Goal: Task Accomplishment & Management: Use online tool/utility

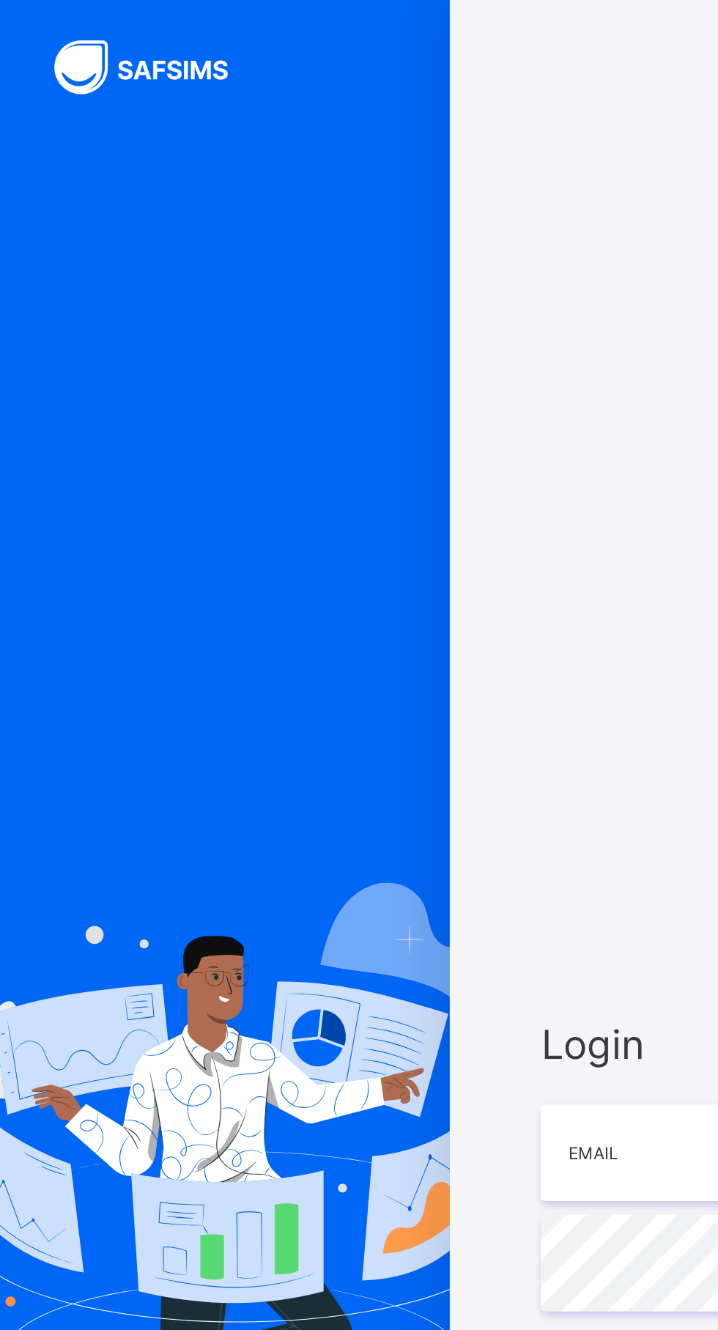
click at [328, 576] on span "Login" at bounding box center [478, 563] width 381 height 26
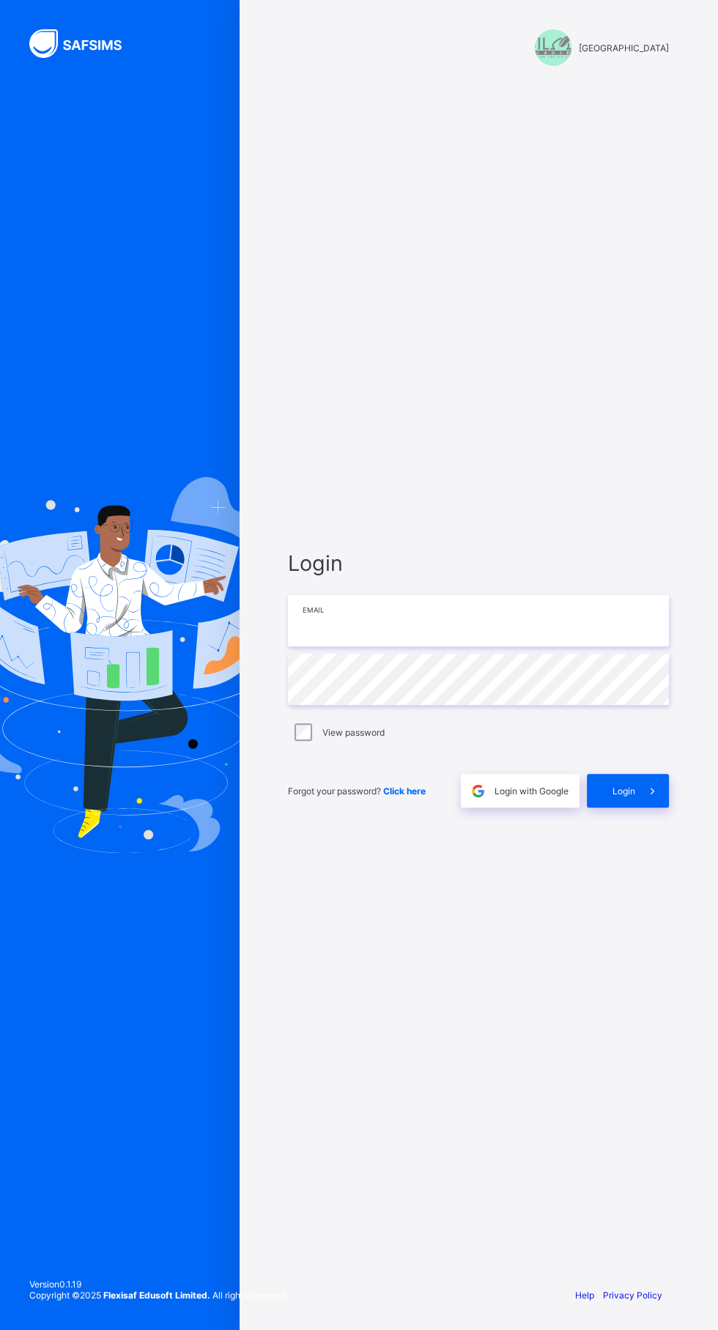
click at [493, 646] on input "email" at bounding box center [478, 620] width 381 height 51
type input "**********"
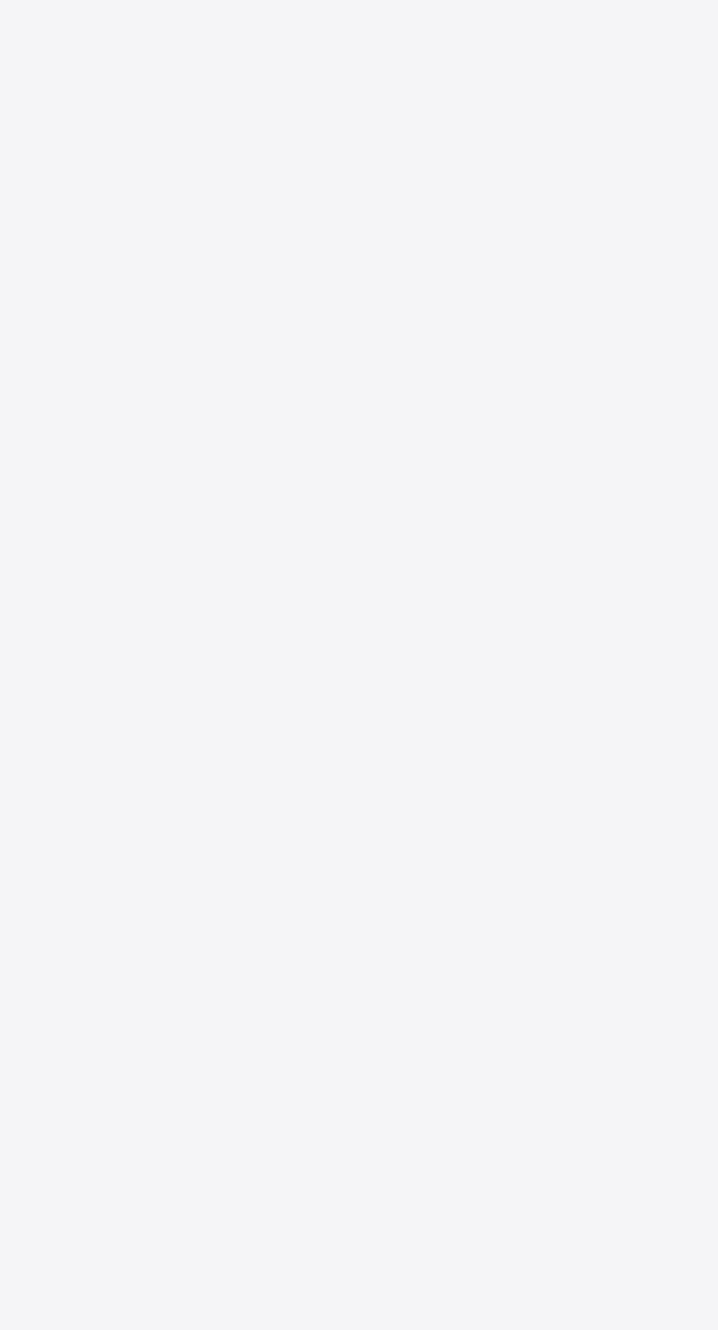
click at [664, 872] on div "New Update Available Hello there, You can install SAFSIMS on your device for ea…" at bounding box center [359, 665] width 718 height 1330
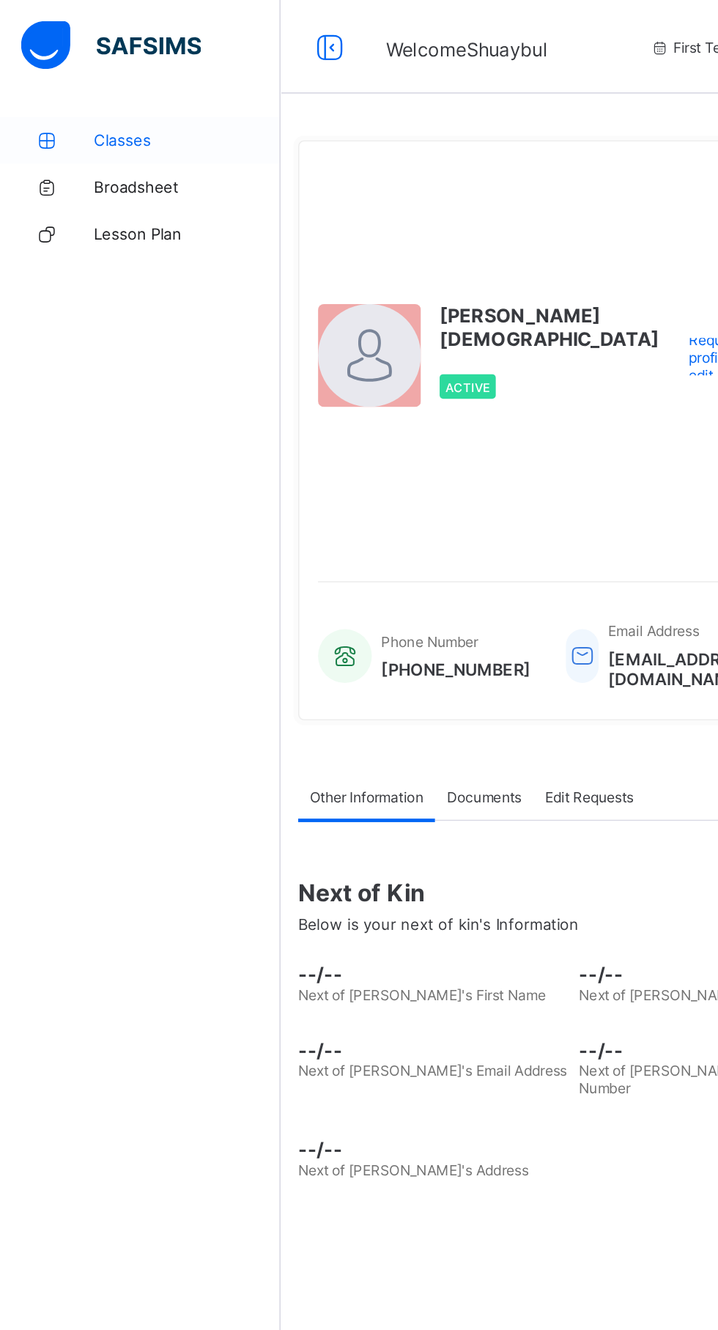
click at [89, 74] on link "Classes" at bounding box center [88, 87] width 176 height 29
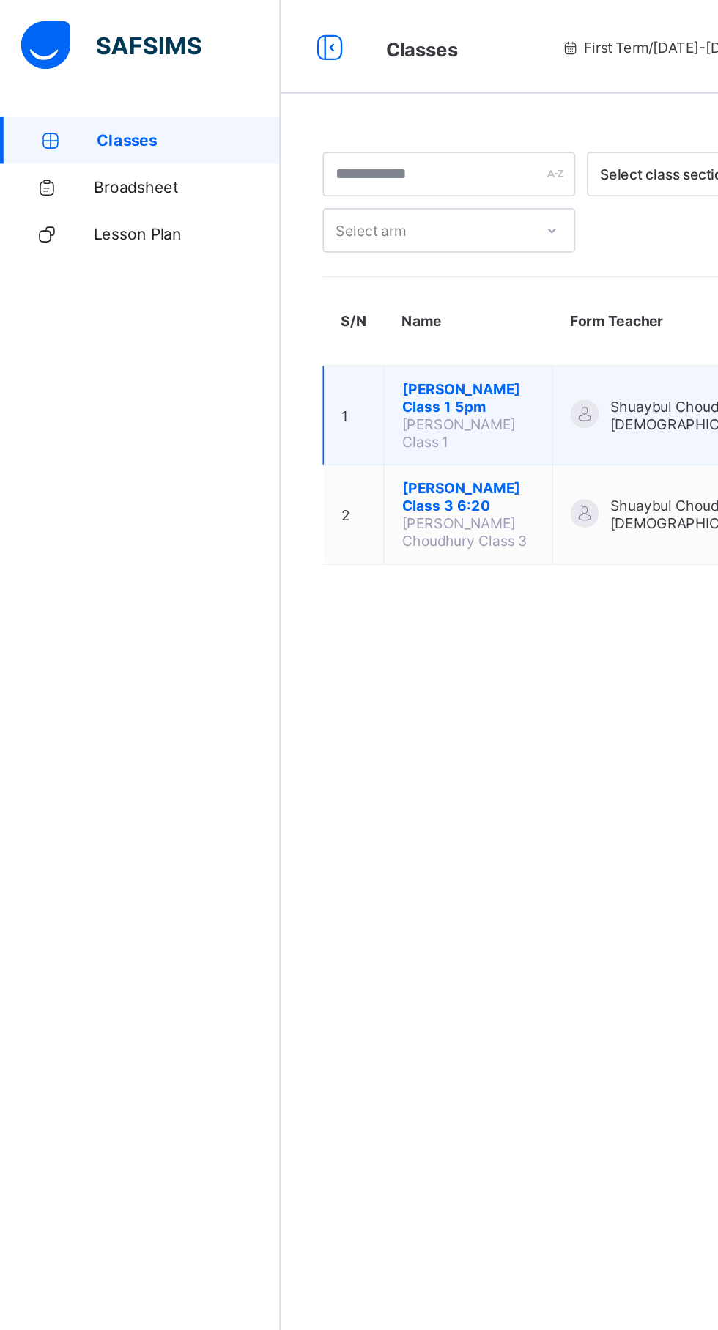
click at [288, 242] on span "[PERSON_NAME] Class 1 5pm" at bounding box center [293, 249] width 83 height 22
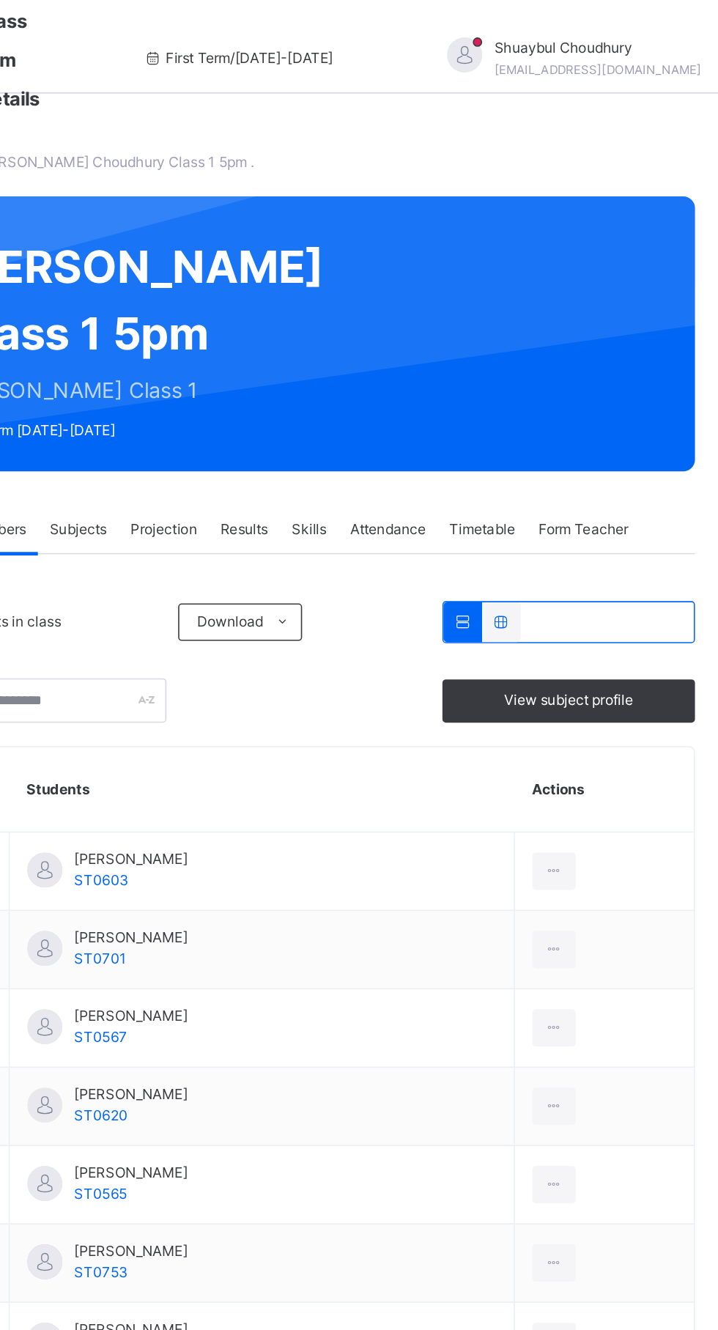
click at [505, 339] on span "Attendance" at bounding box center [500, 331] width 48 height 13
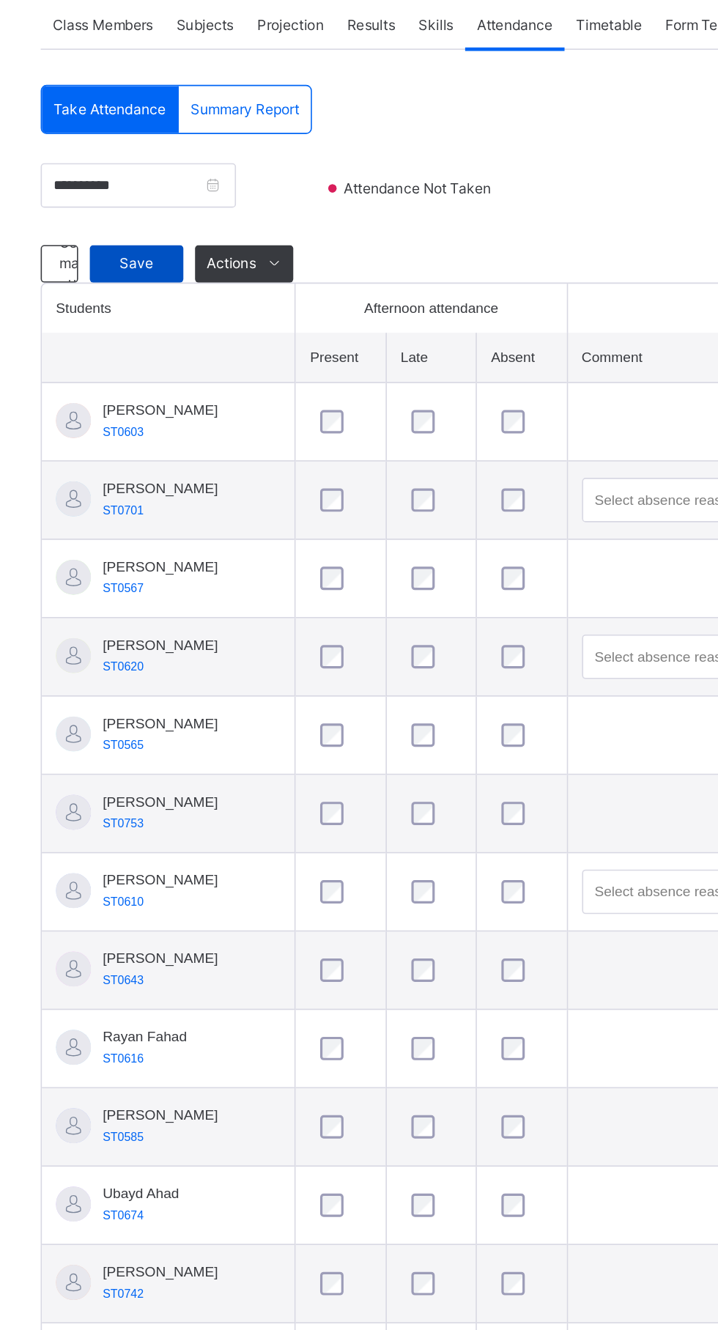
click at [265, 488] on span "Save" at bounding box center [262, 481] width 37 height 13
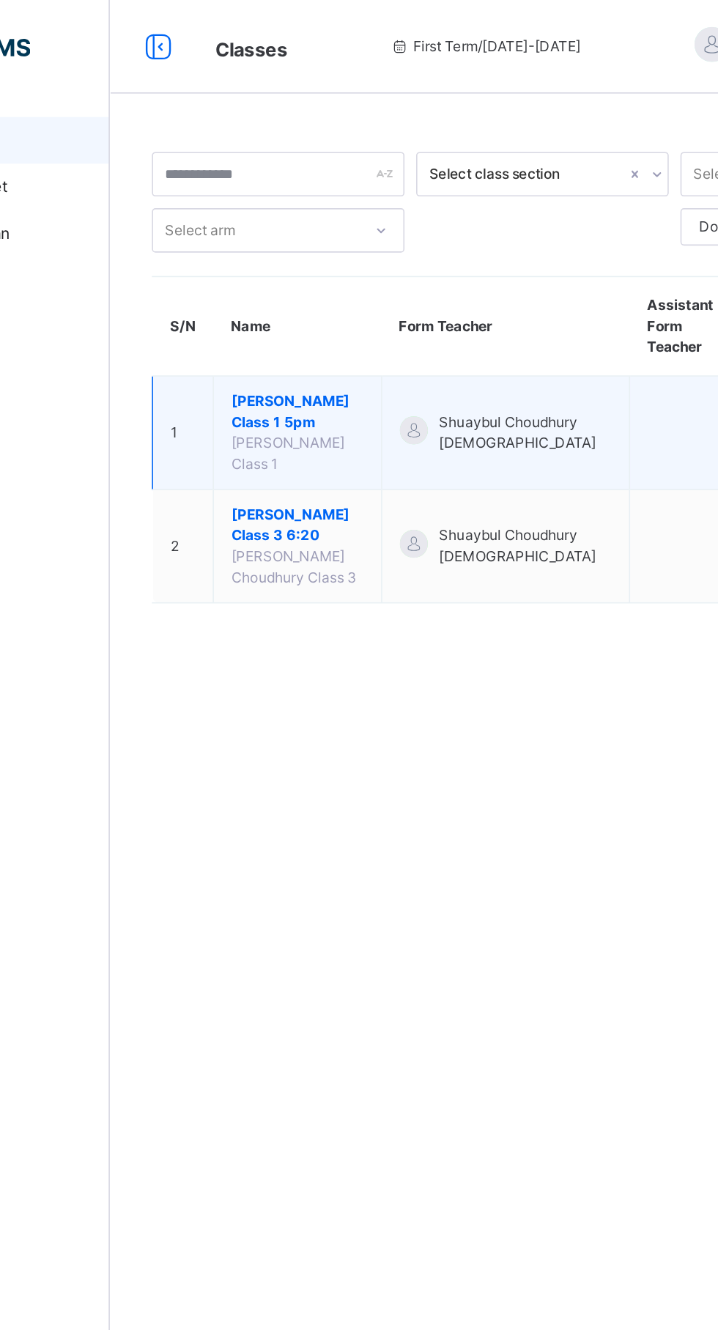
click at [299, 265] on span "[PERSON_NAME] Class 1 5pm" at bounding box center [293, 258] width 83 height 26
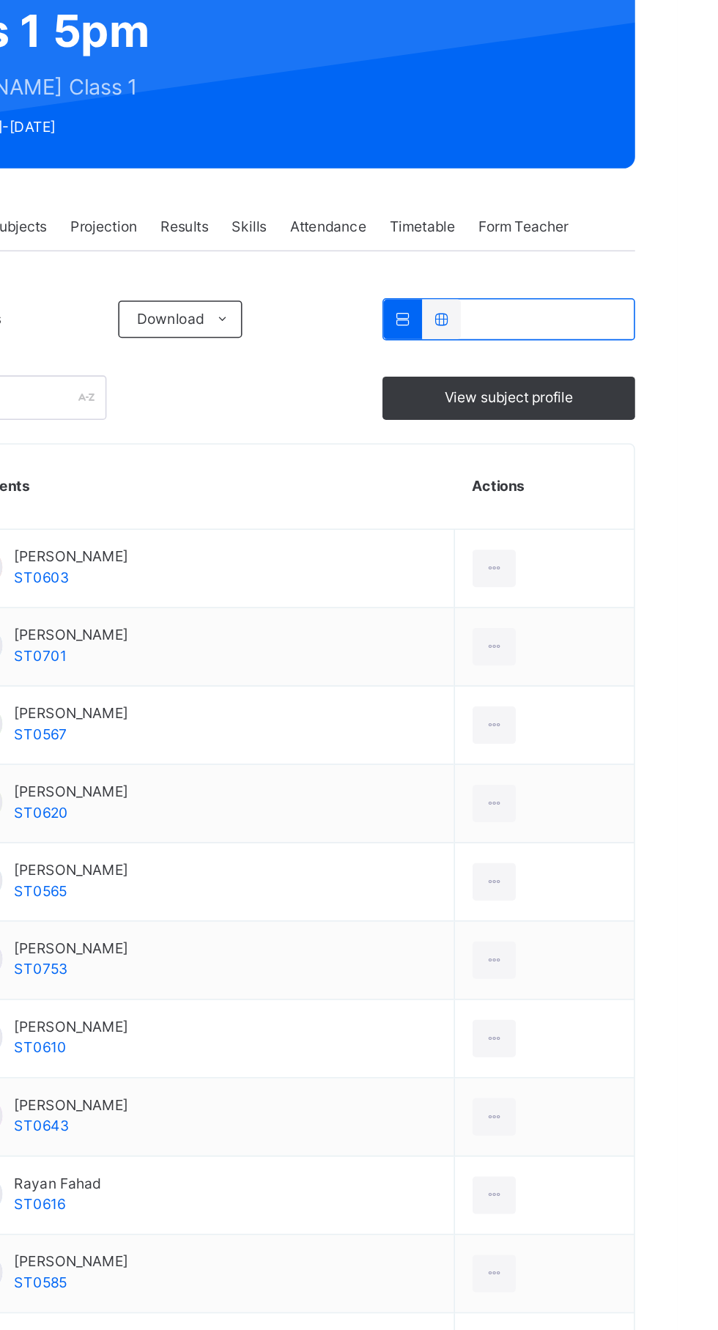
click at [509, 339] on span "Attendance" at bounding box center [500, 331] width 48 height 13
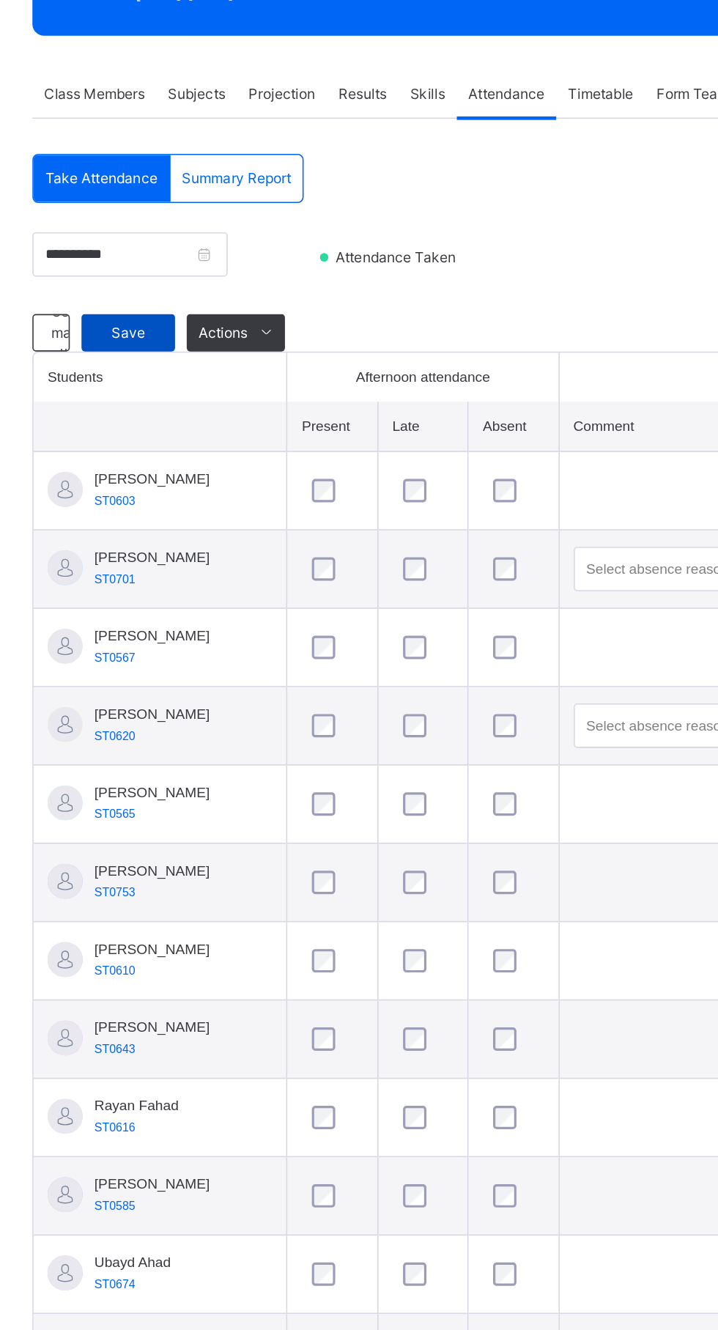
click at [268, 488] on span "Save" at bounding box center [262, 481] width 37 height 13
click at [263, 488] on span "Save" at bounding box center [262, 481] width 37 height 13
